Goal: Communication & Community: Answer question/provide support

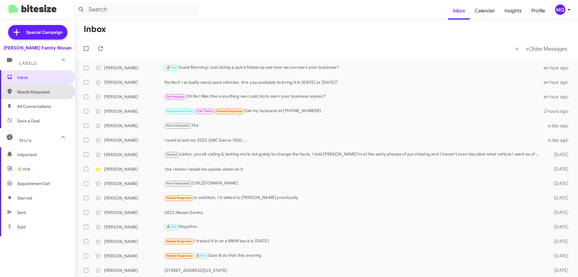
click at [37, 93] on span "Needs Response" at bounding box center [42, 92] width 51 height 6
type input "in:needs-response"
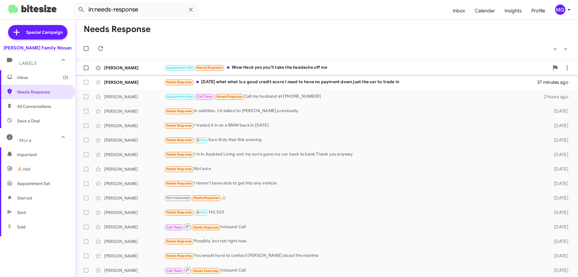
click at [288, 69] on div "Appointment Set Needs Response Wow Heck yes you'll take the headache off me" at bounding box center [356, 67] width 385 height 7
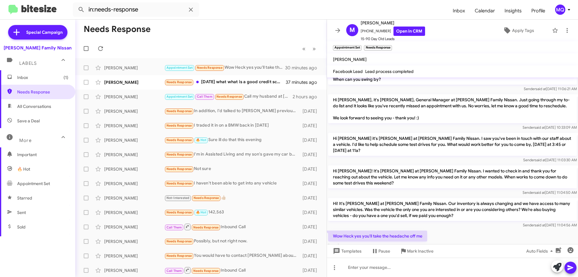
scroll to position [217, 0]
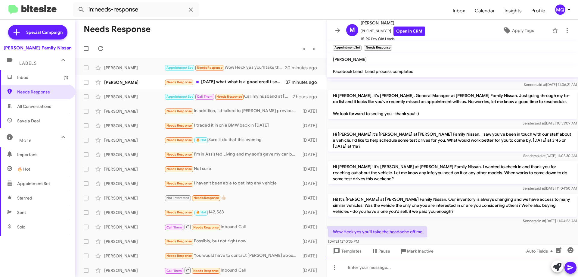
click at [368, 271] on div at bounding box center [452, 267] width 251 height 19
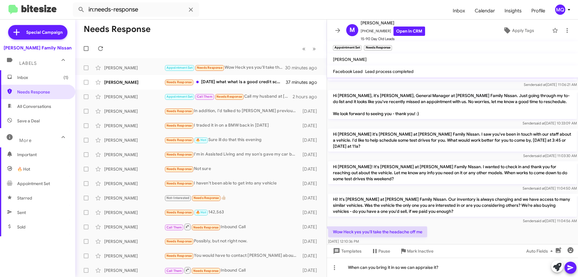
click at [573, 268] on icon at bounding box center [571, 267] width 6 height 5
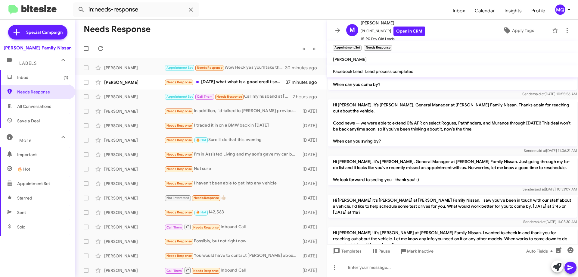
scroll to position [239, 0]
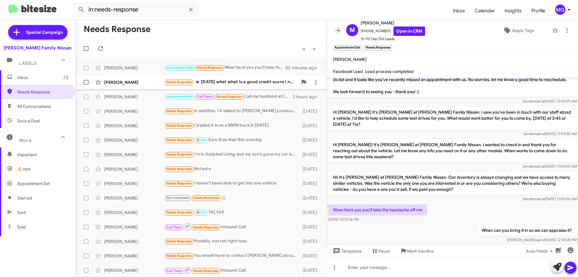
click at [231, 84] on div "Needs Response [DATE] what what is a good credit score I need to have no paymen…" at bounding box center [230, 82] width 133 height 7
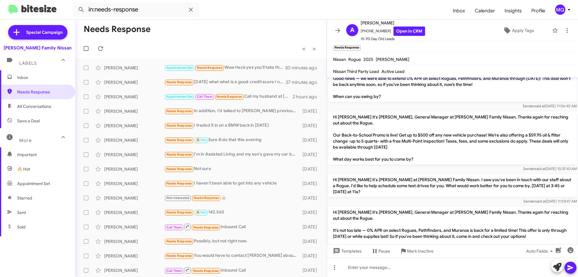
scroll to position [532, 0]
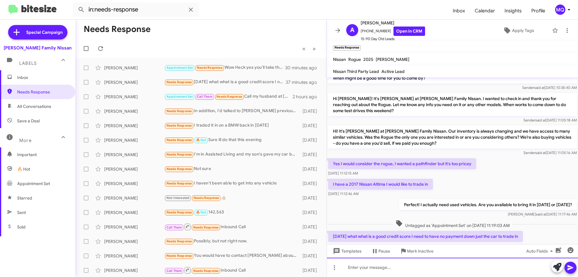
click at [419, 267] on div at bounding box center [452, 267] width 251 height 19
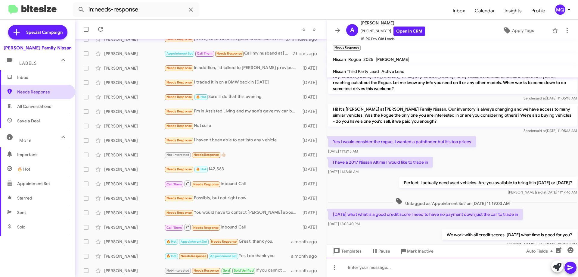
scroll to position [44, 0]
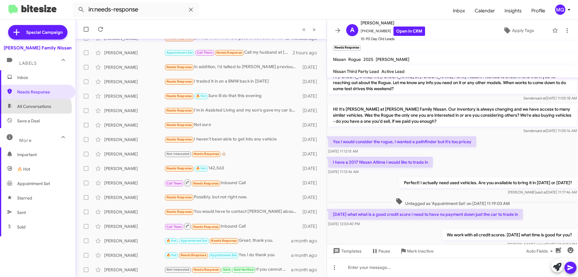
click at [31, 109] on span "All Conversations" at bounding box center [34, 106] width 34 height 6
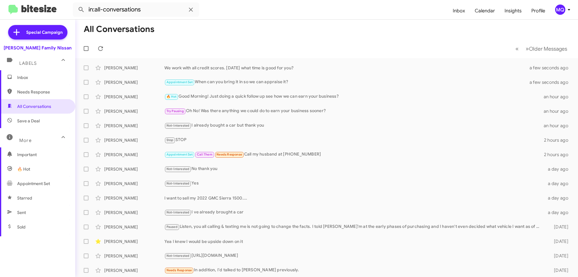
click at [50, 92] on span "Needs Response" at bounding box center [42, 92] width 51 height 6
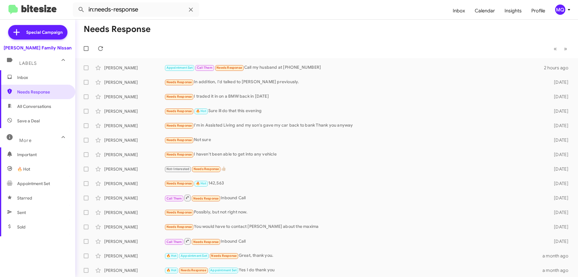
click at [39, 103] on span "All Conversations" at bounding box center [37, 106] width 75 height 14
type input "in:all-conversations"
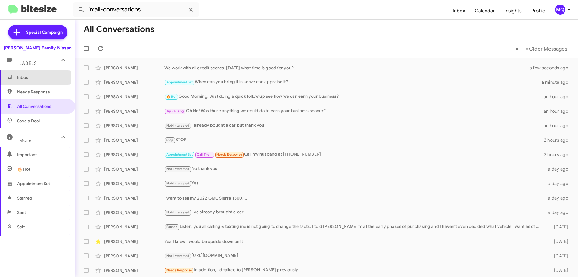
click at [24, 78] on span "Inbox" at bounding box center [42, 77] width 51 height 6
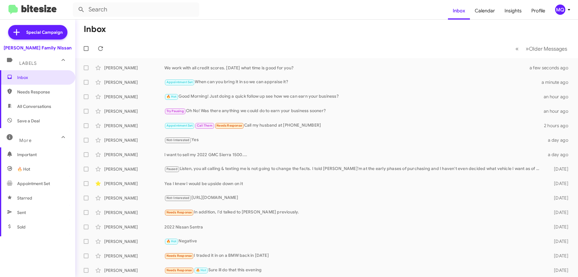
click at [44, 108] on span "All Conversations" at bounding box center [34, 106] width 34 height 6
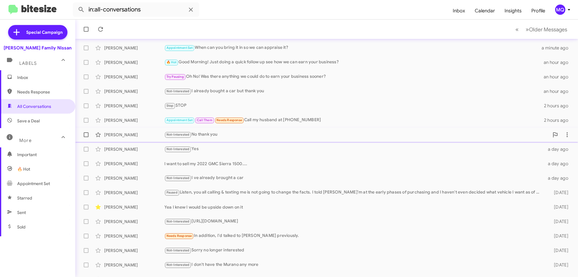
scroll to position [73, 0]
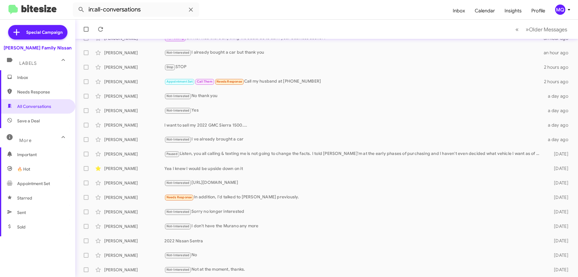
click at [34, 119] on span "Save a Deal" at bounding box center [28, 121] width 23 height 6
type input "in:not-interested"
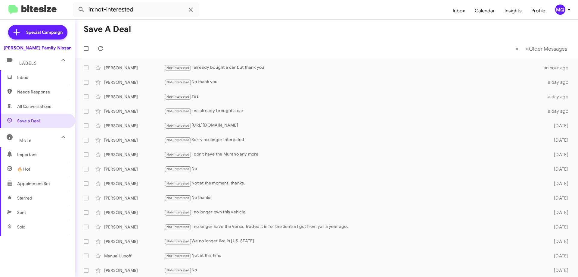
click at [32, 77] on span "Inbox" at bounding box center [42, 77] width 51 height 6
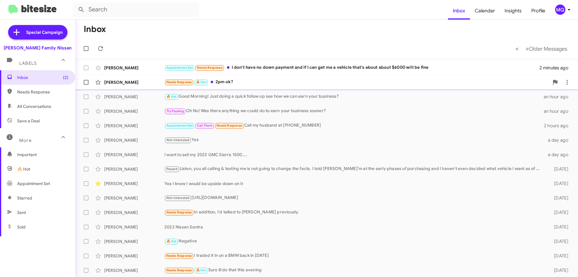
click at [275, 78] on div "[PERSON_NAME] Needs Response 🔥 Hot 2pm ok? 2 minutes ago" at bounding box center [326, 82] width 493 height 12
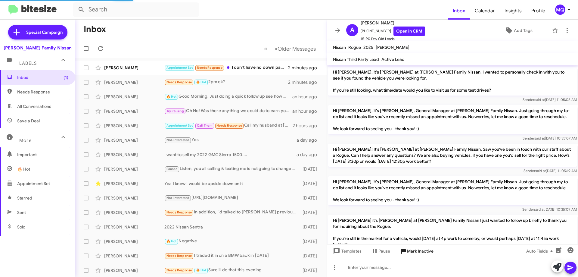
scroll to position [487, 0]
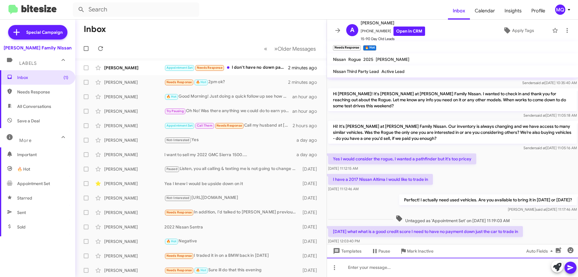
click at [394, 264] on div at bounding box center [452, 267] width 251 height 19
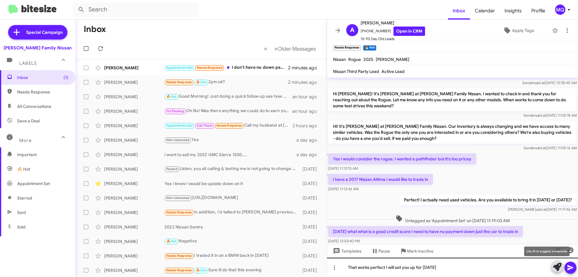
click at [552, 260] on button at bounding box center [558, 266] width 12 height 12
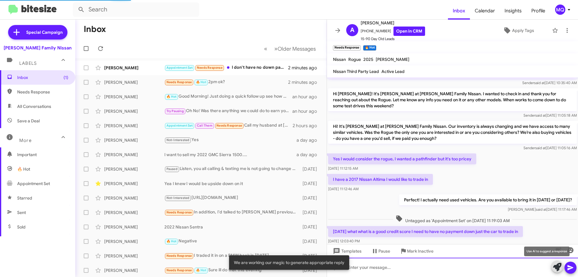
click at [394, 264] on div at bounding box center [452, 267] width 251 height 19
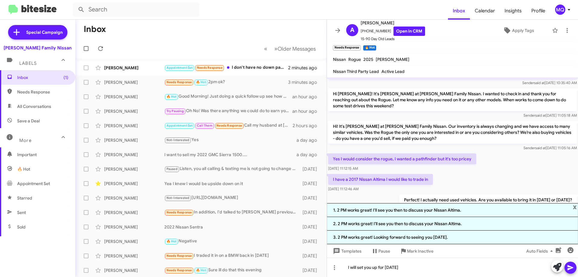
click at [574, 271] on span at bounding box center [570, 267] width 7 height 12
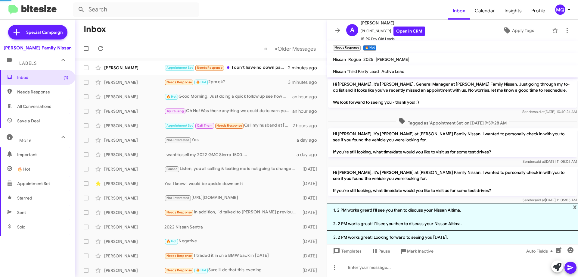
scroll to position [30, 0]
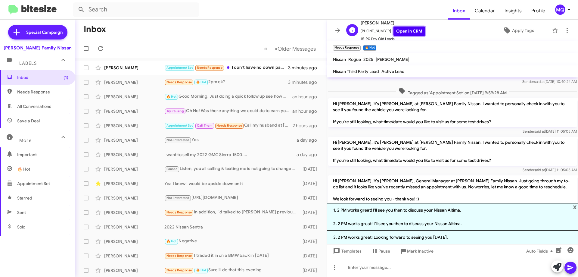
click at [399, 31] on link "Open in CRM" at bounding box center [410, 31] width 32 height 9
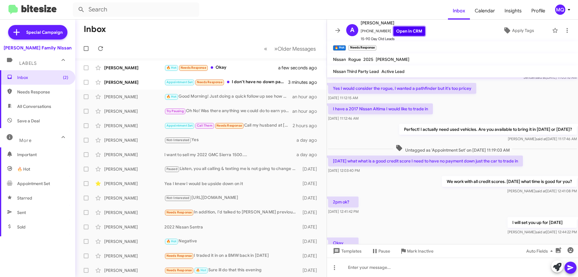
scroll to position [487, 0]
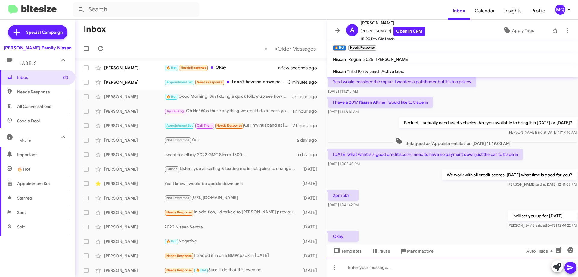
click at [363, 273] on div at bounding box center [452, 267] width 251 height 19
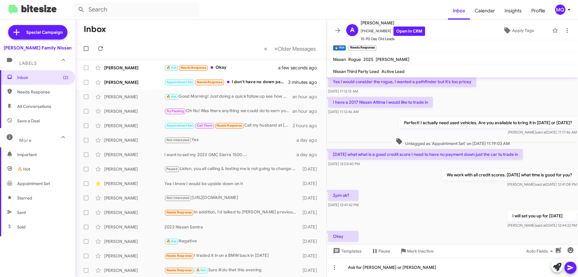
click at [574, 270] on icon at bounding box center [570, 267] width 7 height 7
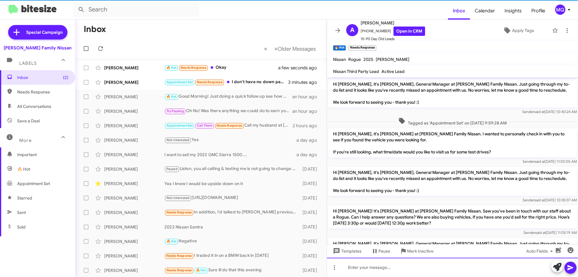
scroll to position [30, 0]
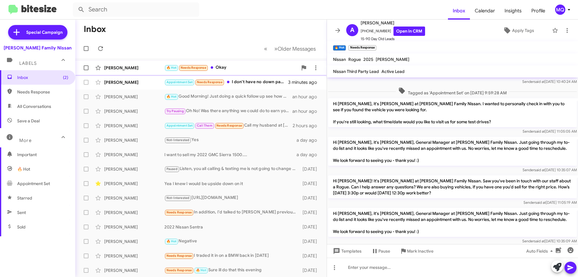
click at [258, 66] on div "🔥 Hot Needs Response Okay" at bounding box center [230, 67] width 133 height 7
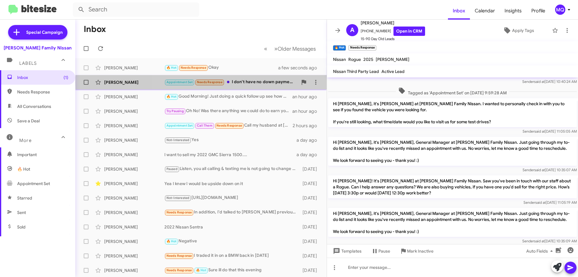
click at [250, 82] on div "Appointment Set Needs Response I don't have no down payment and if I can get me…" at bounding box center [230, 82] width 133 height 7
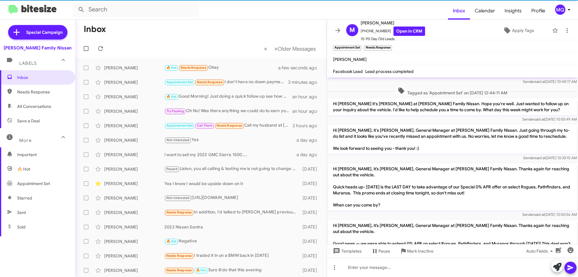
scroll to position [261, 0]
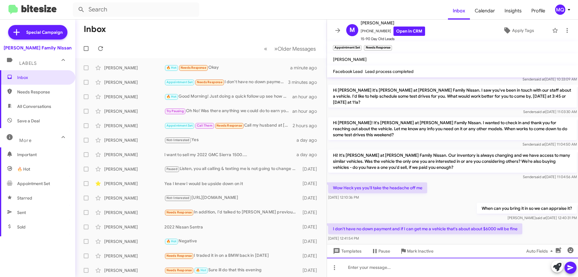
click at [421, 266] on div at bounding box center [452, 267] width 251 height 19
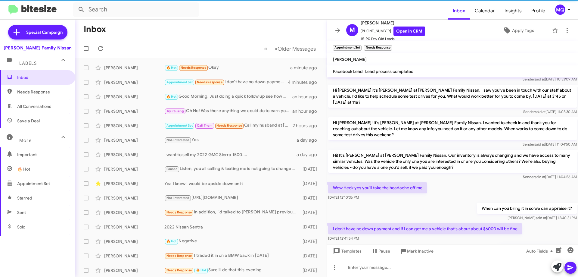
scroll to position [0, 0]
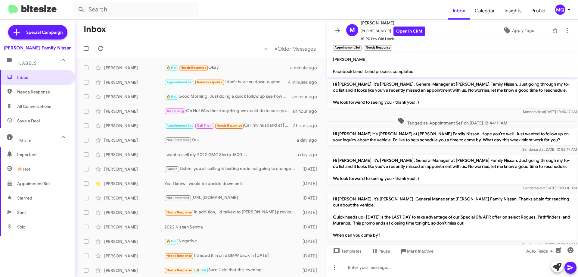
click at [42, 108] on span "All Conversations" at bounding box center [34, 106] width 34 height 6
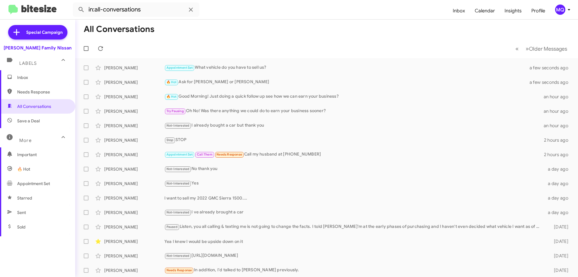
click at [44, 92] on span "Needs Response" at bounding box center [42, 92] width 51 height 6
type input "in:needs-response"
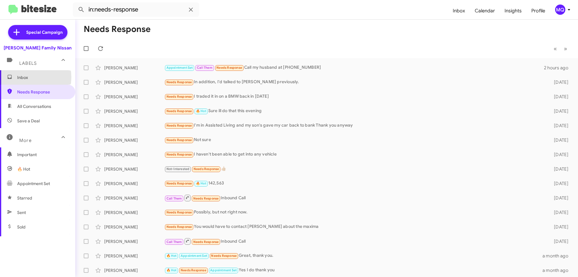
click at [19, 77] on span "Inbox" at bounding box center [42, 77] width 51 height 6
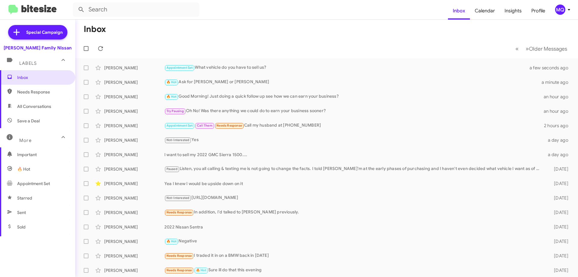
click at [36, 118] on span "Save a Deal" at bounding box center [28, 121] width 23 height 6
type input "in:not-interested"
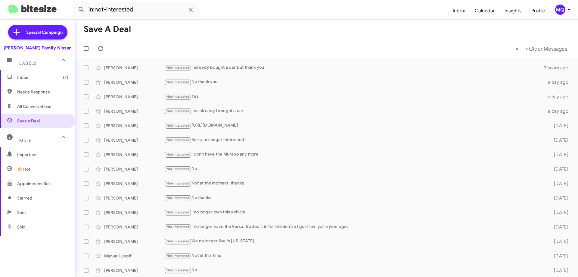
click at [39, 76] on span "Inbox (2)" at bounding box center [42, 77] width 51 height 6
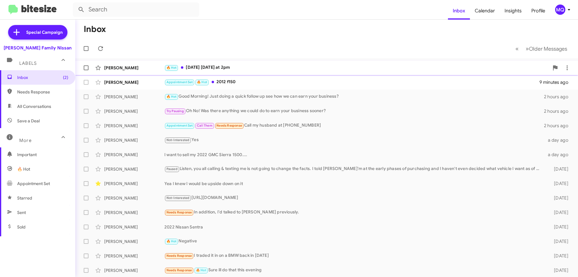
click at [250, 70] on div "🔥 Hot [DATE] [DATE] at 2pm" at bounding box center [356, 67] width 385 height 7
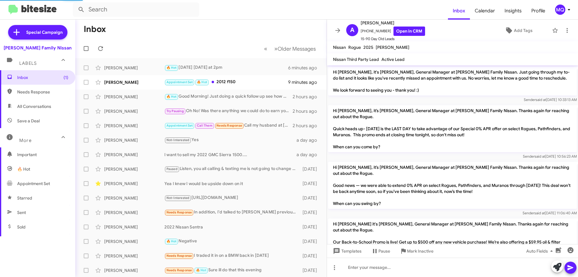
scroll to position [421, 0]
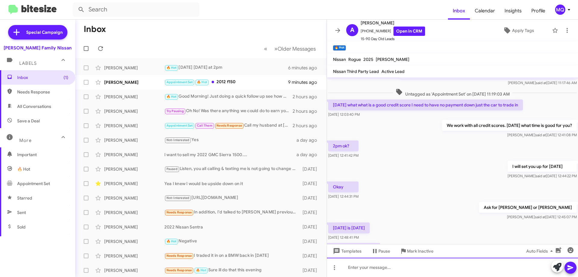
click at [375, 265] on div at bounding box center [452, 267] width 251 height 19
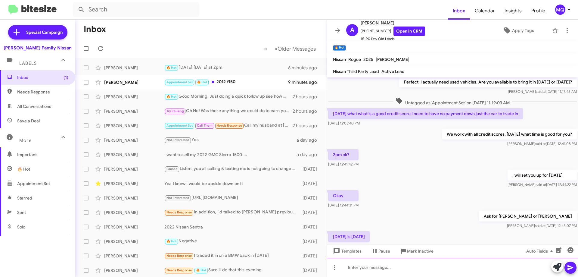
scroll to position [748, 0]
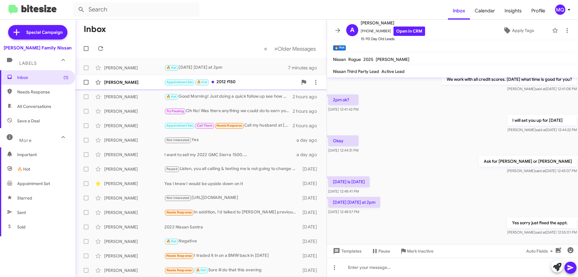
click at [246, 86] on div "[PERSON_NAME] Appointment Set 🔥 Hot 2012 f150 10 minutes ago" at bounding box center [201, 82] width 242 height 12
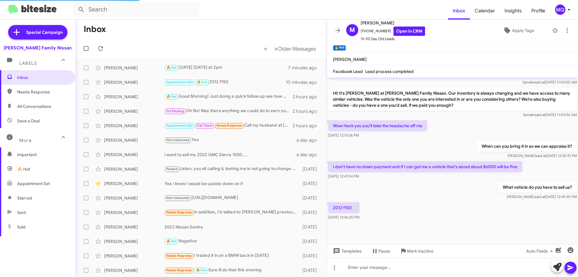
scroll to position [305, 0]
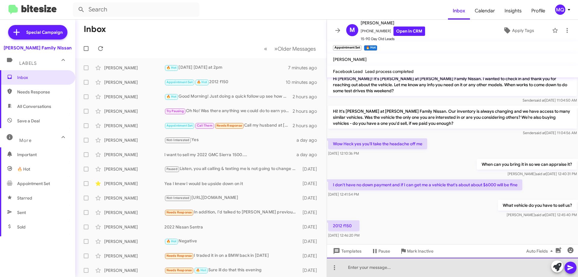
click at [374, 272] on div at bounding box center [452, 267] width 251 height 19
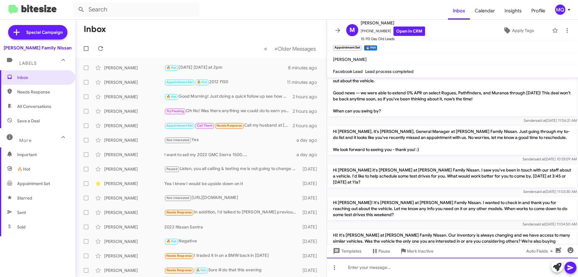
scroll to position [327, 0]
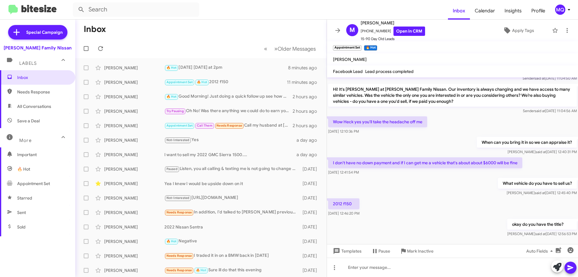
click at [32, 105] on span "All Conversations" at bounding box center [34, 106] width 34 height 6
type input "in:all-conversations"
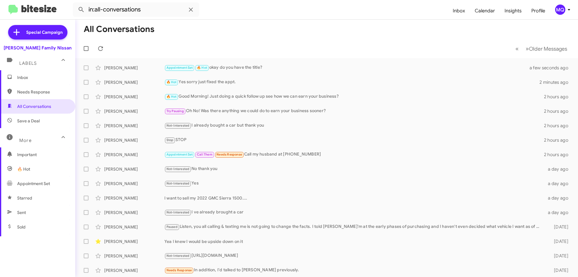
click at [30, 80] on span "Inbox" at bounding box center [37, 77] width 75 height 14
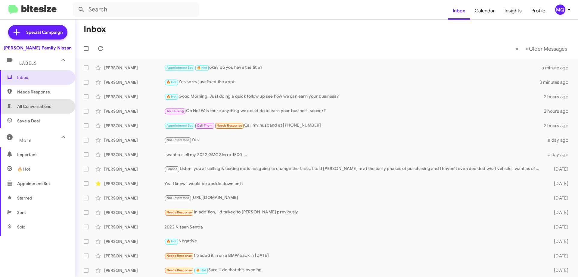
click at [37, 105] on span "All Conversations" at bounding box center [34, 106] width 34 height 6
type input "in:all-conversations"
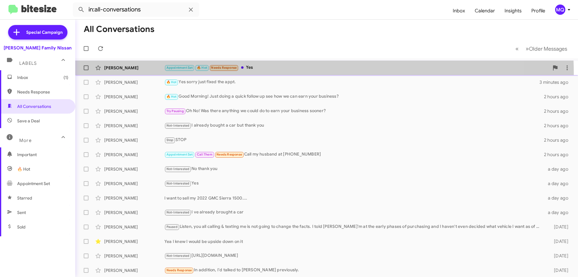
click at [281, 73] on div "[PERSON_NAME] Appointment Set 🔥 Hot Needs Response Yes a few seconds ago" at bounding box center [326, 68] width 493 height 12
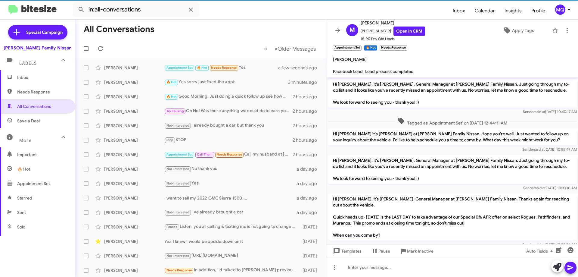
scroll to position [349, 0]
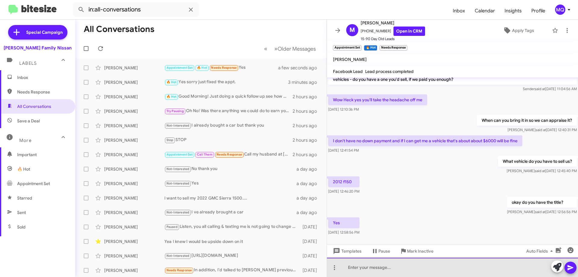
click at [384, 268] on div at bounding box center [452, 267] width 251 height 19
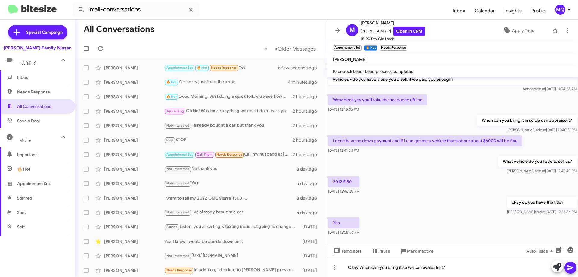
click at [574, 267] on icon at bounding box center [570, 267] width 7 height 7
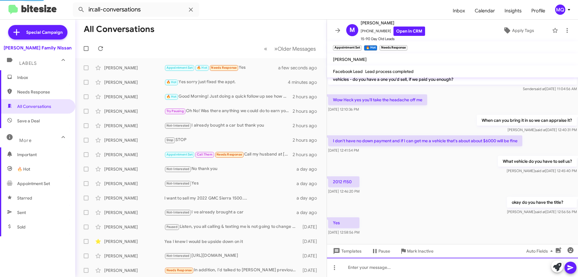
scroll to position [0, 0]
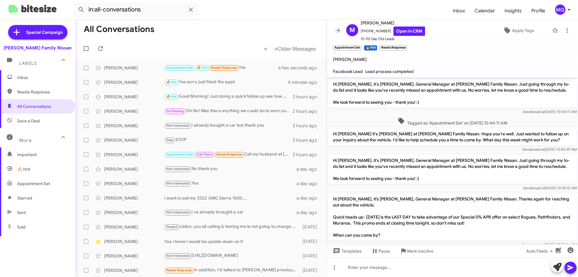
click at [45, 91] on span "Needs Response" at bounding box center [42, 92] width 51 height 6
type input "in:needs-response"
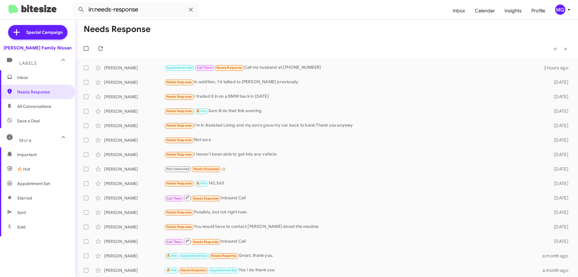
click at [22, 77] on span "Inbox" at bounding box center [42, 77] width 51 height 6
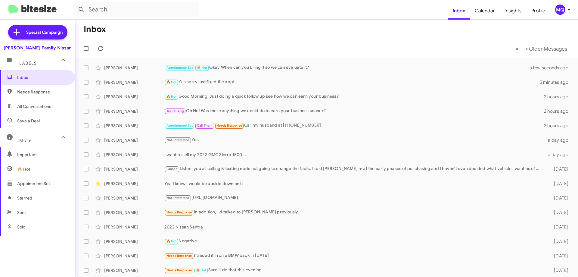
click at [39, 94] on span "Needs Response" at bounding box center [42, 92] width 51 height 6
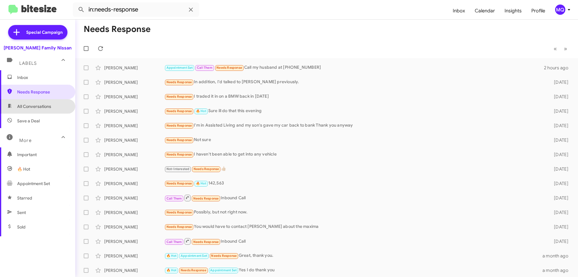
click at [45, 110] on span "All Conversations" at bounding box center [37, 106] width 75 height 14
type input "in:all-conversations"
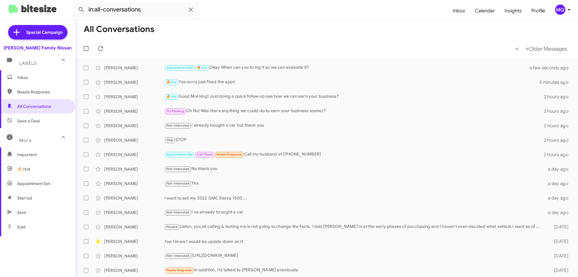
click at [17, 77] on span "Inbox" at bounding box center [37, 77] width 75 height 14
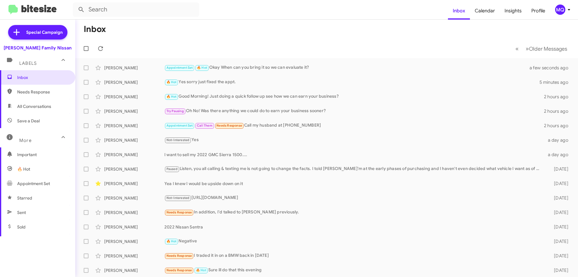
click at [35, 63] on span "Labels" at bounding box center [27, 63] width 17 height 5
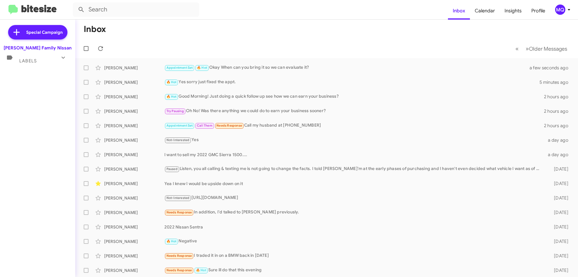
click at [35, 63] on span "Labels" at bounding box center [27, 60] width 17 height 5
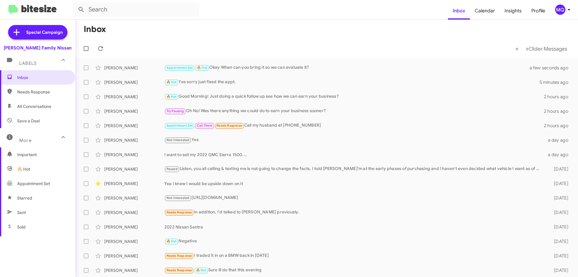
click at [35, 120] on span "Save a Deal" at bounding box center [28, 121] width 23 height 6
type input "in:not-interested"
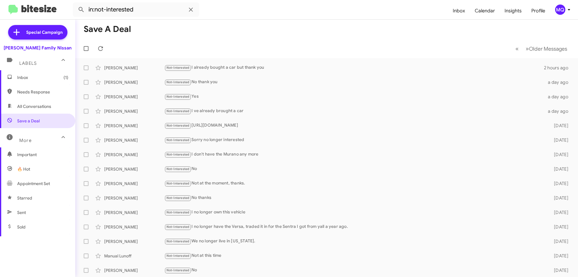
click at [28, 78] on span "Inbox (1)" at bounding box center [42, 77] width 51 height 6
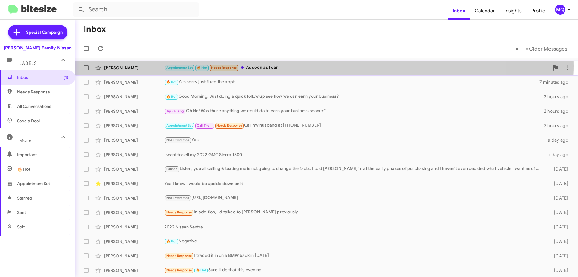
click at [272, 65] on div "Appointment Set 🔥 Hot Needs Response As soon as I can" at bounding box center [356, 67] width 385 height 7
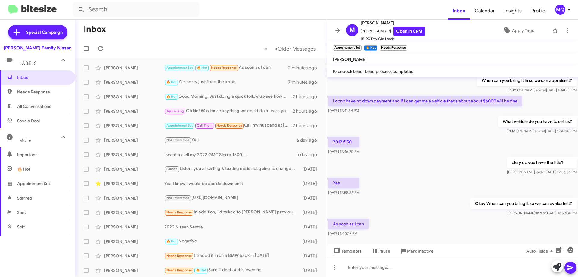
scroll to position [393, 0]
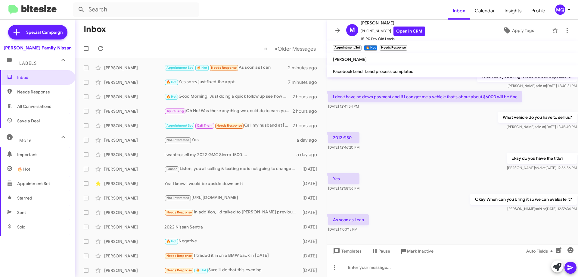
click at [378, 263] on div at bounding box center [452, 267] width 251 height 19
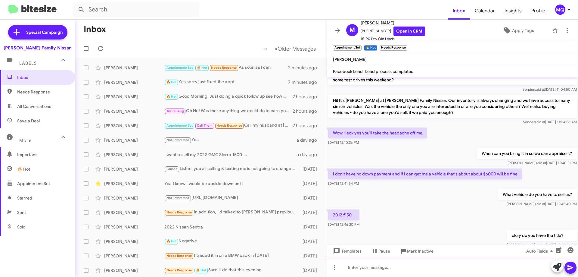
scroll to position [415, 0]
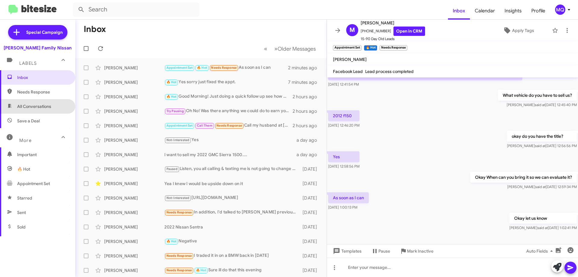
click at [42, 105] on span "All Conversations" at bounding box center [34, 106] width 34 height 6
type input "in:all-conversations"
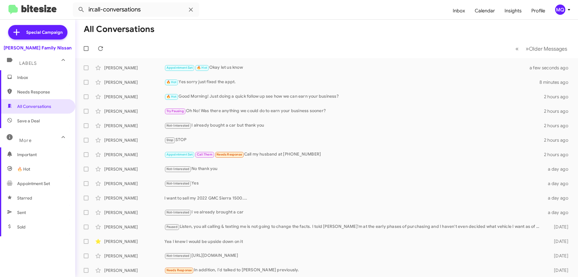
click at [32, 75] on span "Inbox" at bounding box center [42, 77] width 51 height 6
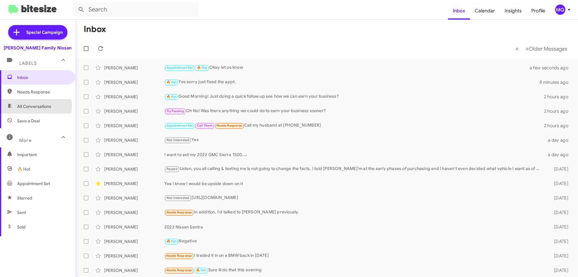
click at [36, 106] on span "All Conversations" at bounding box center [34, 106] width 34 height 6
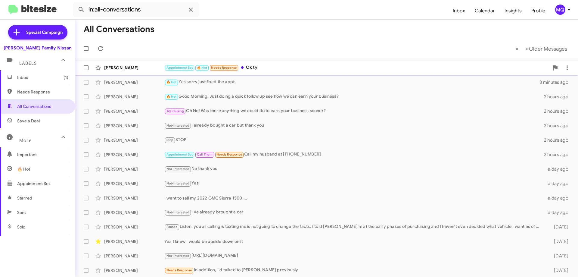
click at [268, 72] on div "[PERSON_NAME] Appointment Set 🔥 Hot Needs Response Ok ty a few seconds ago" at bounding box center [326, 68] width 493 height 12
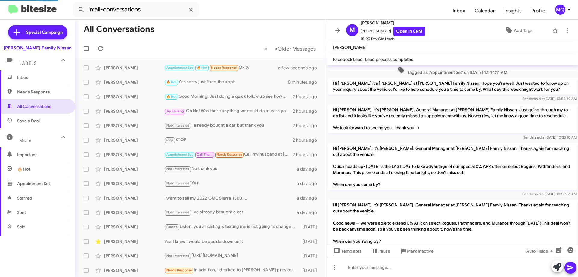
scroll to position [384, 0]
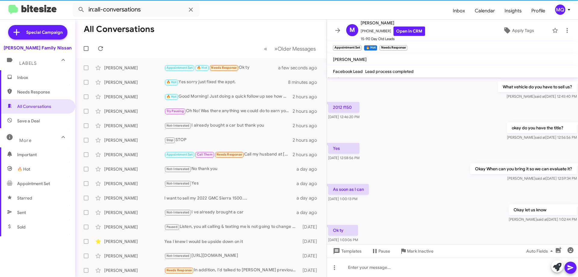
click at [35, 92] on span "Needs Response" at bounding box center [42, 92] width 51 height 6
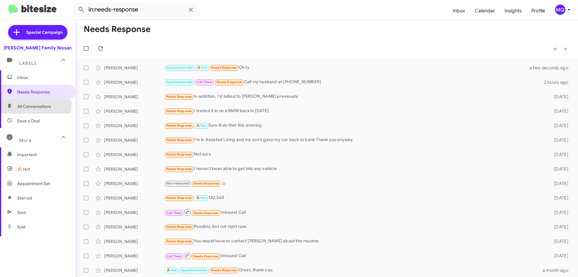
click at [34, 105] on span "All Conversations" at bounding box center [34, 106] width 34 height 6
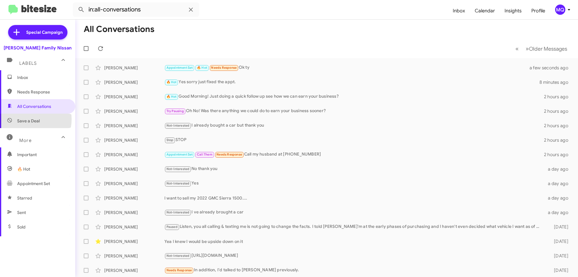
click at [29, 119] on span "Save a Deal" at bounding box center [28, 121] width 23 height 6
type input "in:not-interested"
